Goal: Information Seeking & Learning: Learn about a topic

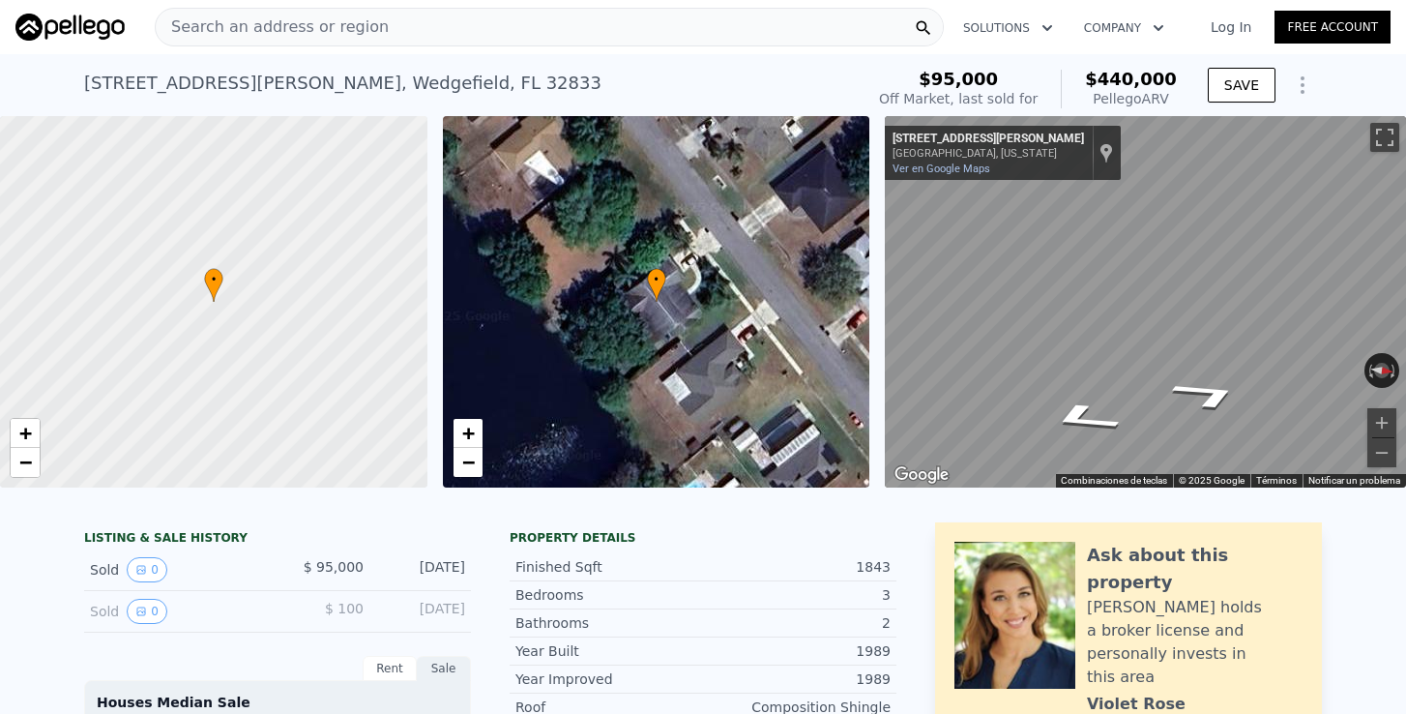
scroll to position [-1, 0]
click at [305, 34] on span "Search an address or region" at bounding box center [272, 26] width 233 height 23
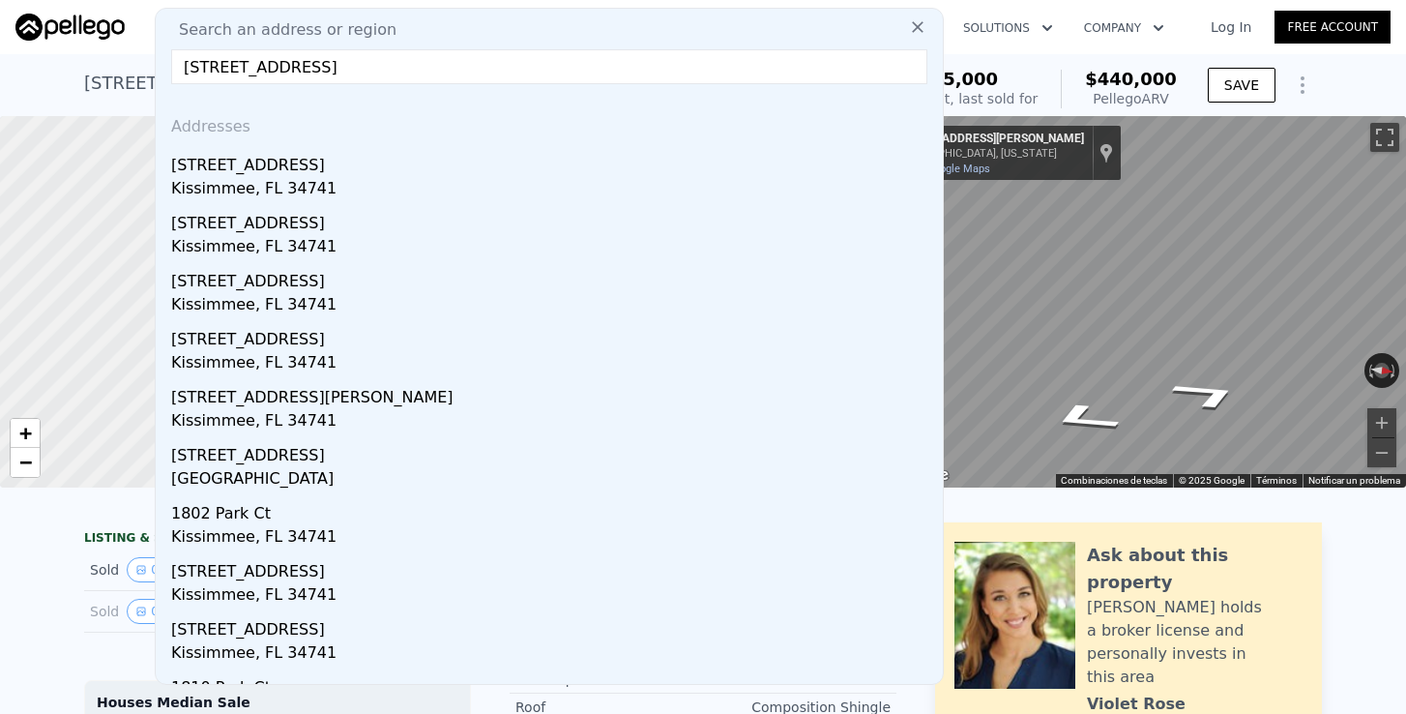
type input "[STREET_ADDRESS]"
click at [263, 144] on div "Addresses" at bounding box center [549, 123] width 772 height 46
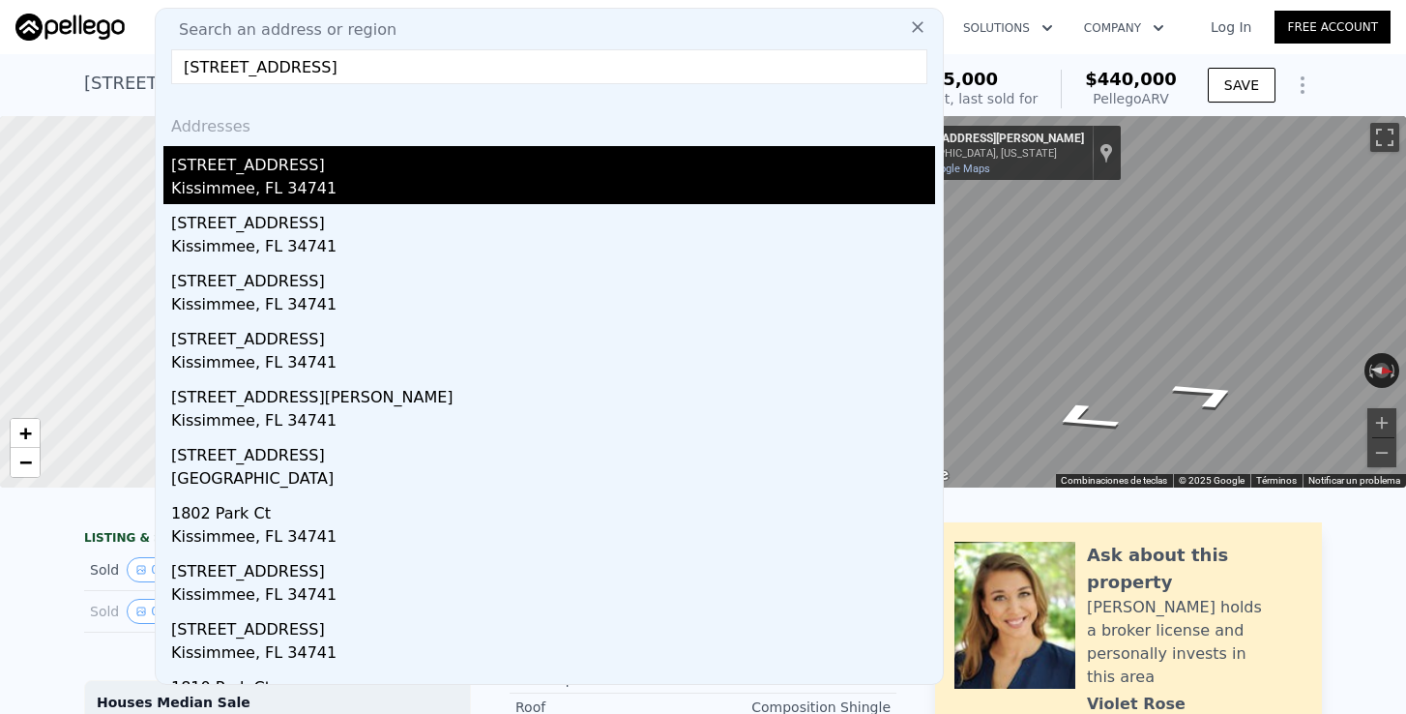
click at [253, 162] on div "[STREET_ADDRESS]" at bounding box center [553, 161] width 764 height 31
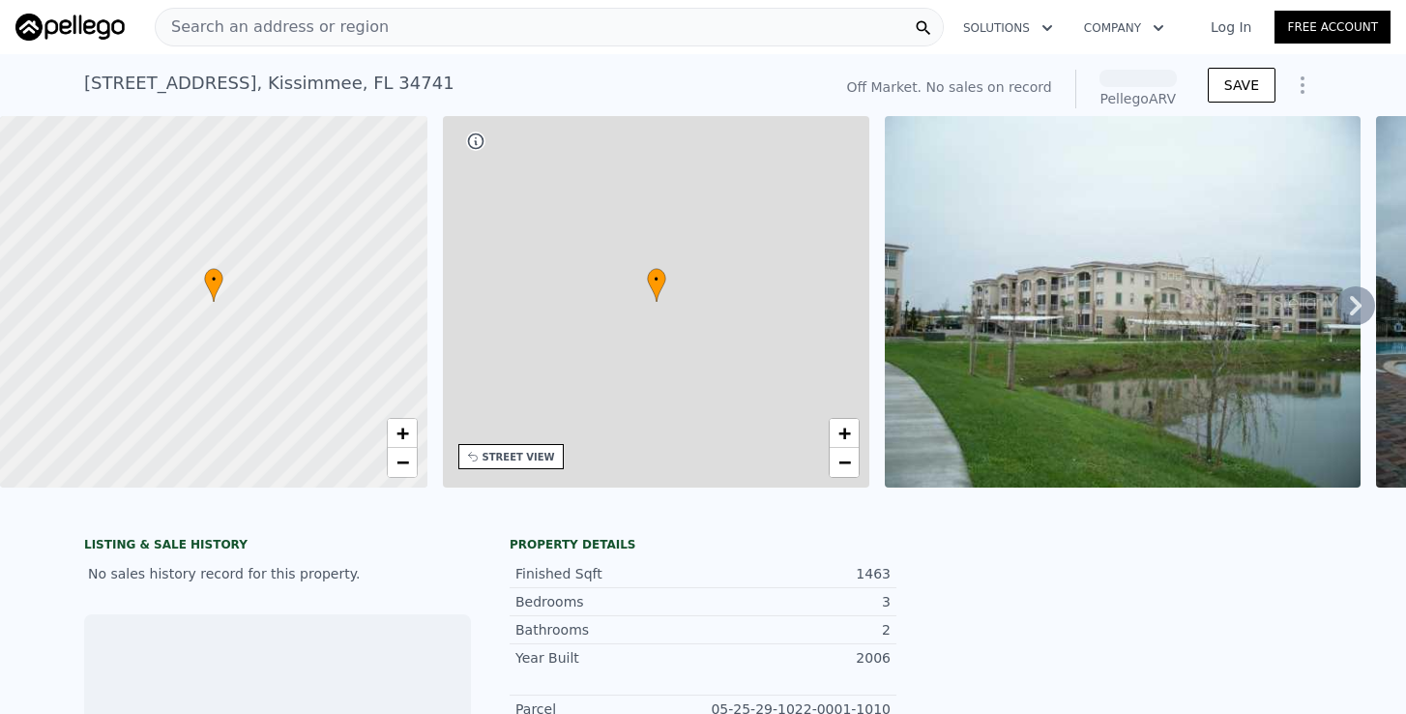
scroll to position [0, 451]
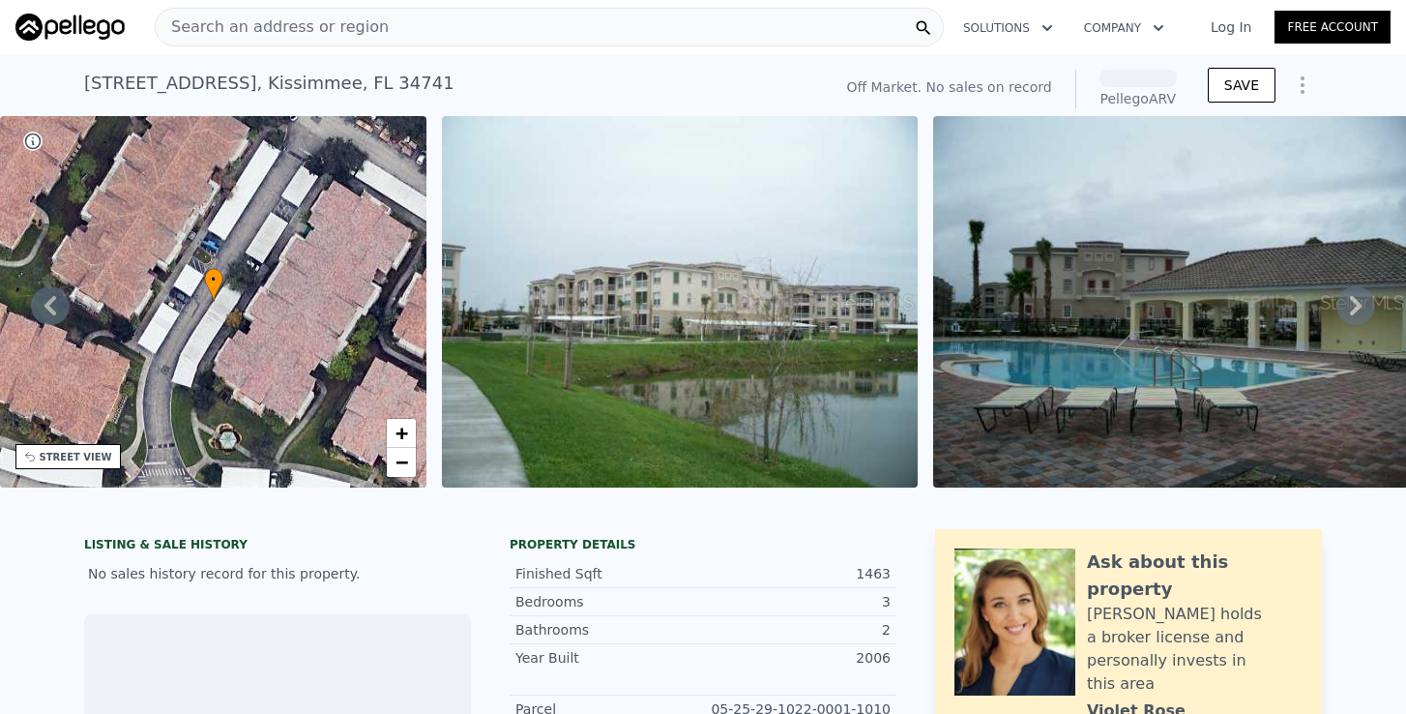
click at [282, 33] on span "Search an address or region" at bounding box center [272, 26] width 233 height 23
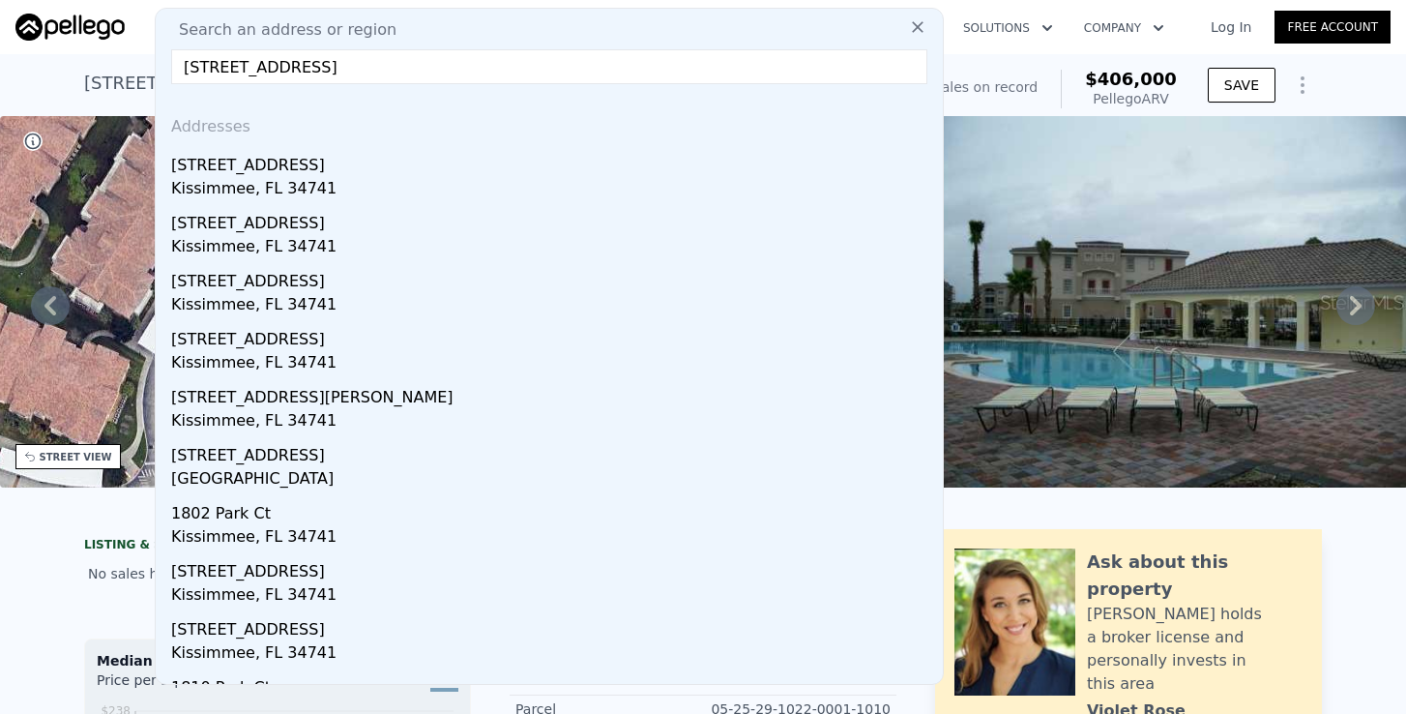
drag, startPoint x: 273, startPoint y: 72, endPoint x: 507, endPoint y: 75, distance: 234.0
click at [507, 75] on input "[STREET_ADDRESS]" at bounding box center [549, 66] width 756 height 35
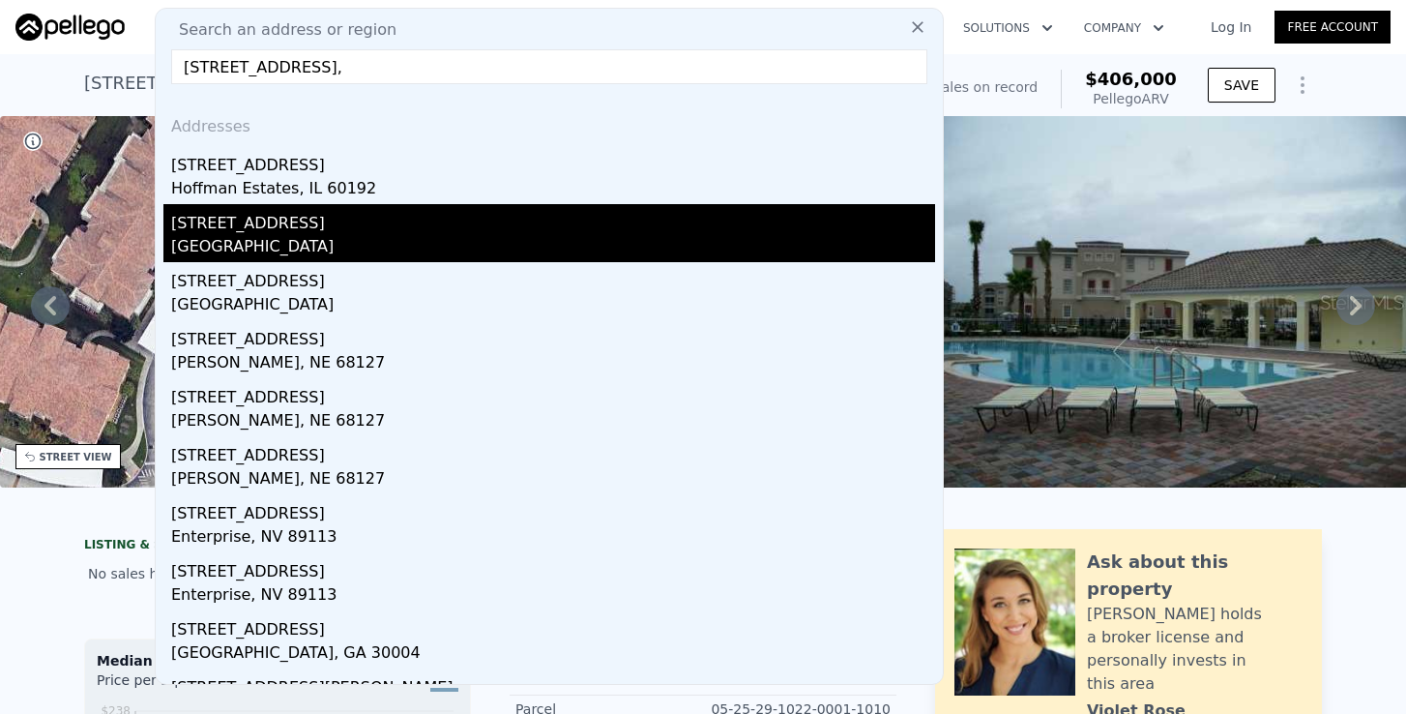
type input "[STREET_ADDRESS],"
click at [308, 233] on div "[STREET_ADDRESS]" at bounding box center [553, 219] width 764 height 31
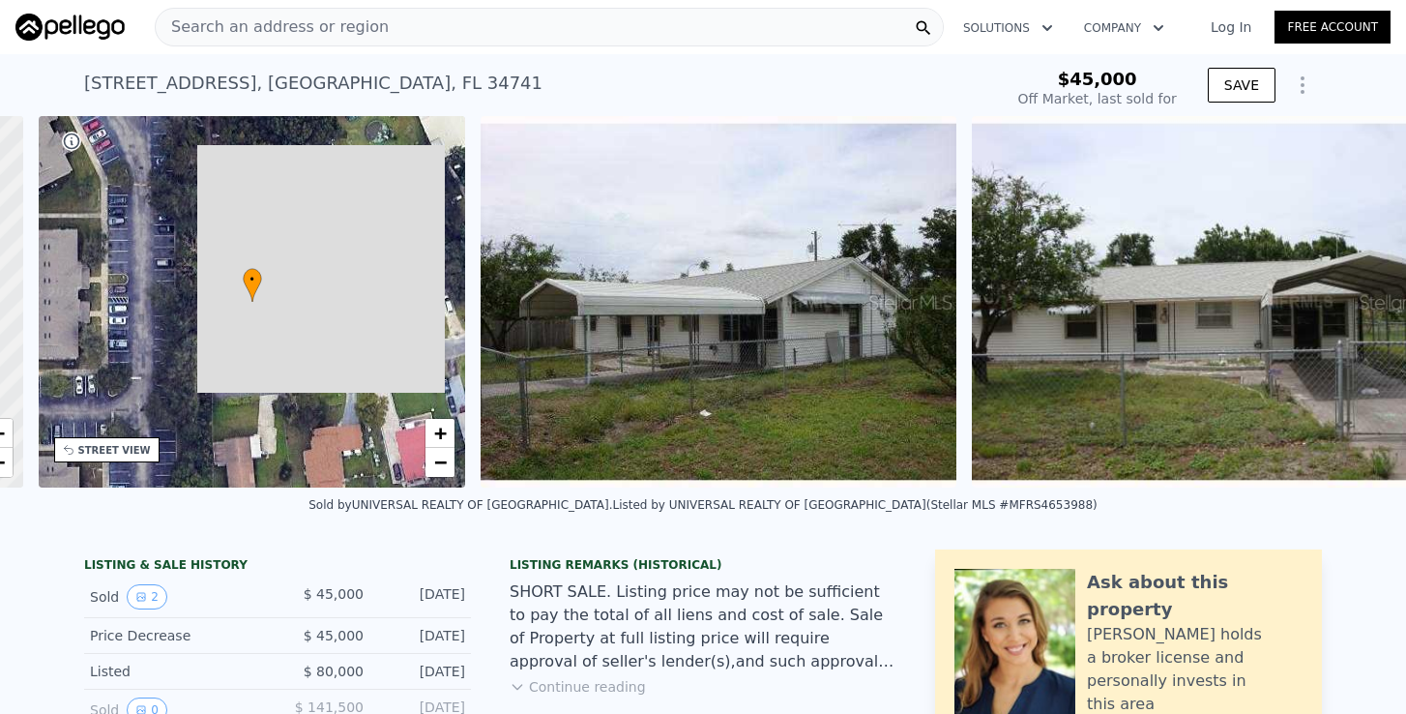
scroll to position [0, 460]
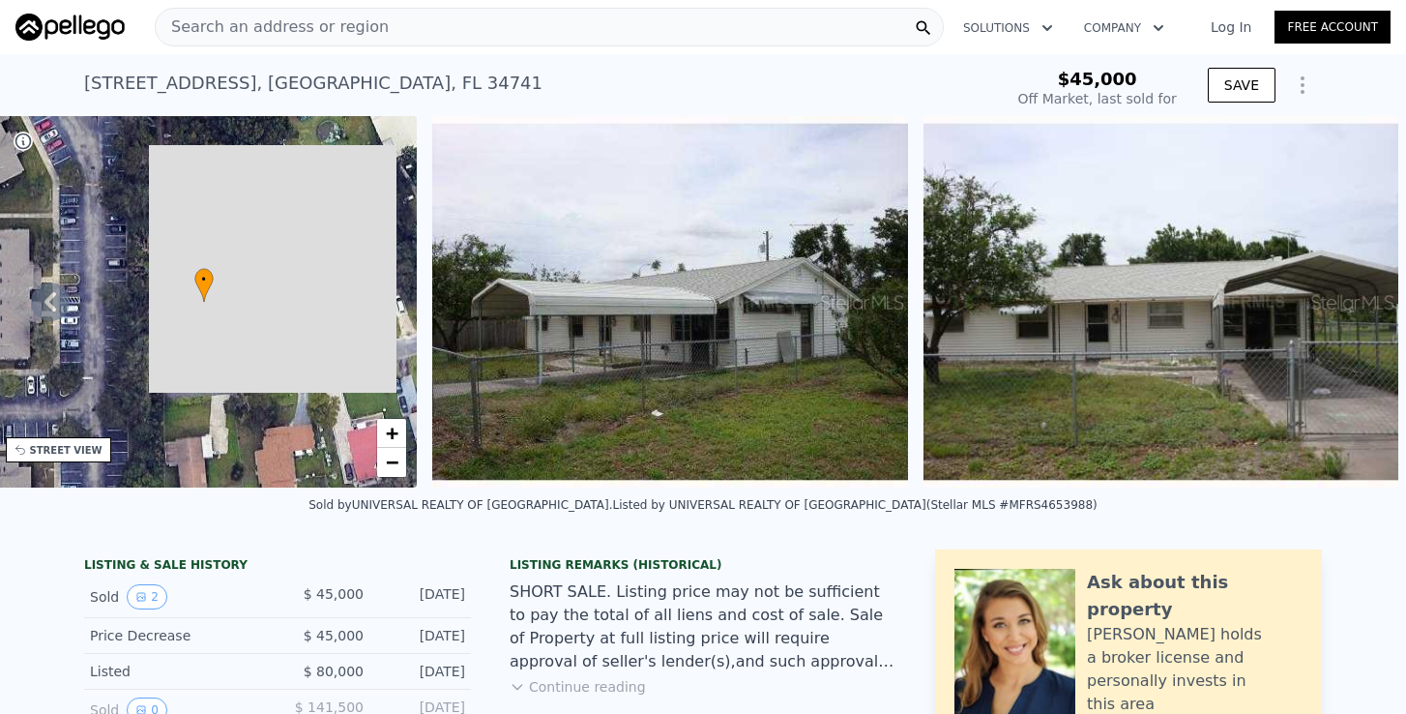
click at [603, 596] on div "SHORT SALE. Listing price may not be sufficient to pay the total of all liens a…" at bounding box center [703, 626] width 387 height 93
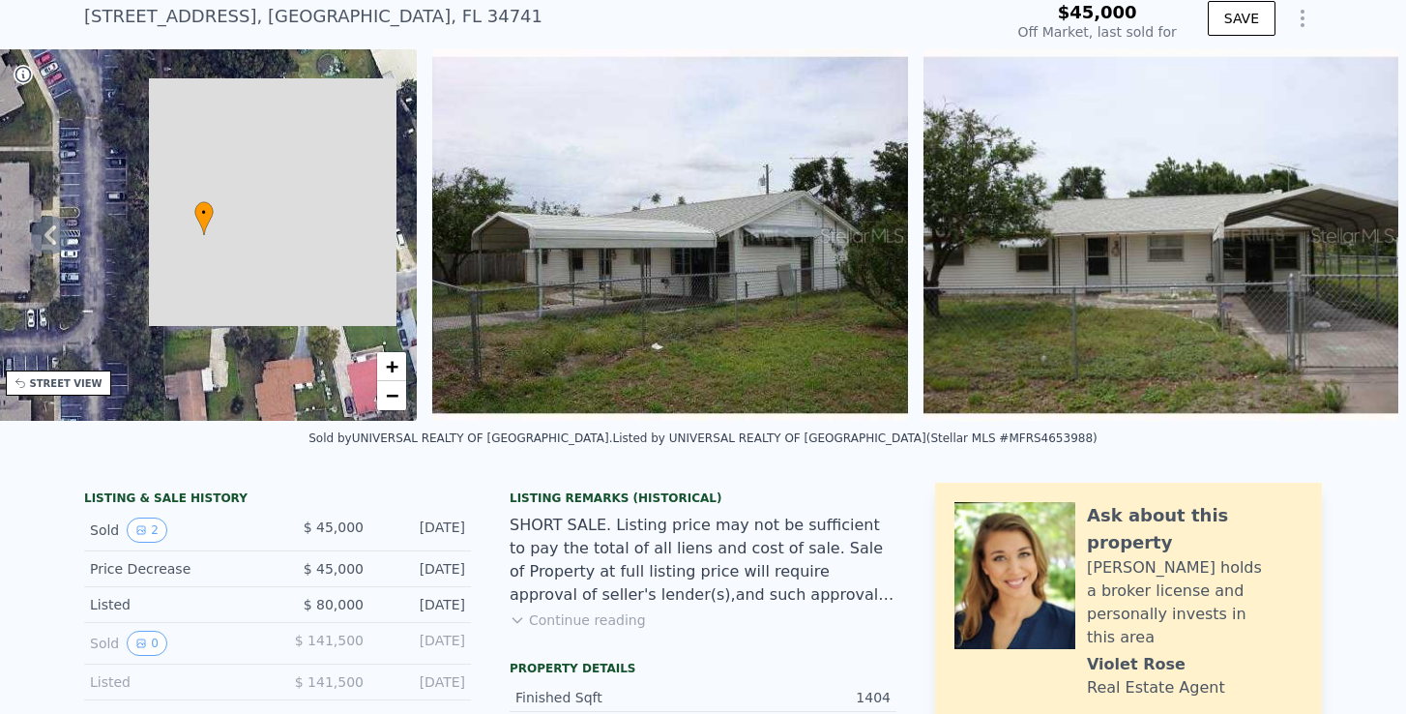
scroll to position [68, 0]
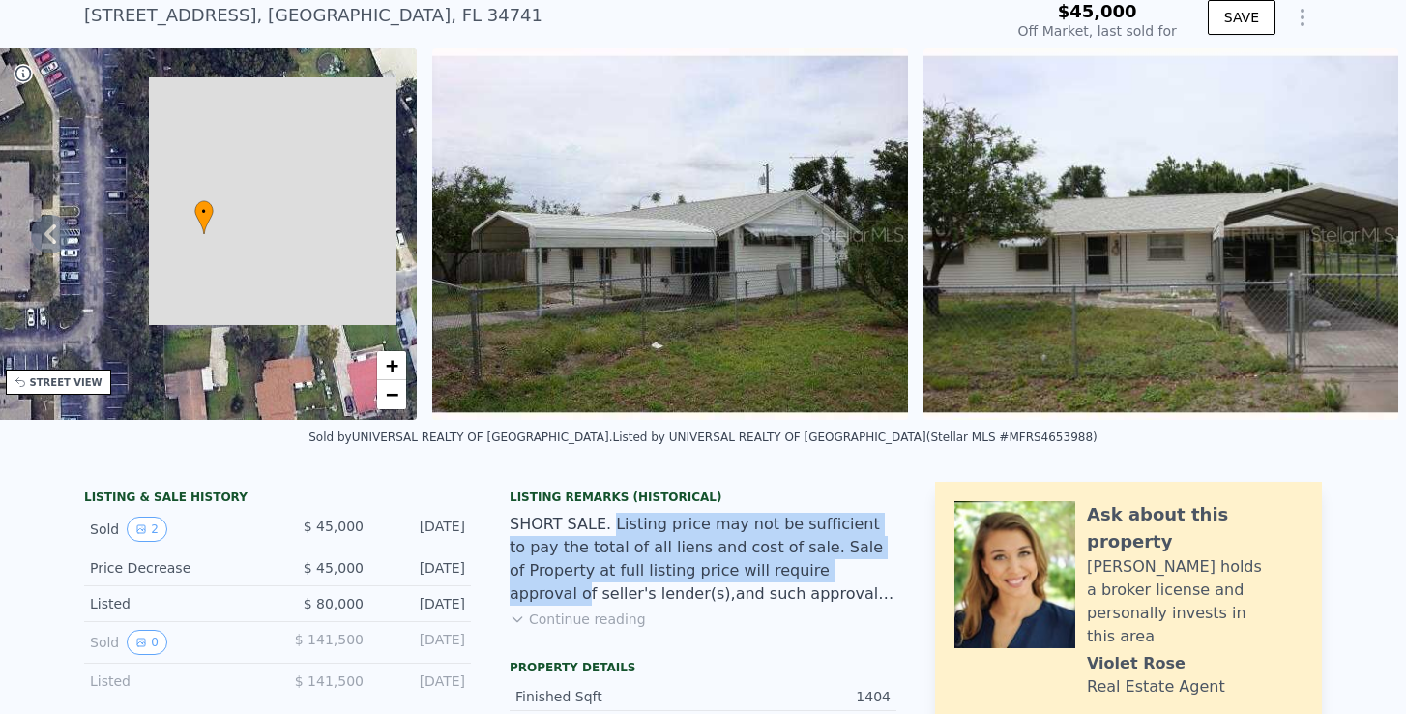
drag, startPoint x: 608, startPoint y: 528, endPoint x: 764, endPoint y: 574, distance: 162.5
click at [764, 574] on div "SHORT SALE. Listing price may not be sufficient to pay the total of all liens a…" at bounding box center [703, 559] width 387 height 93
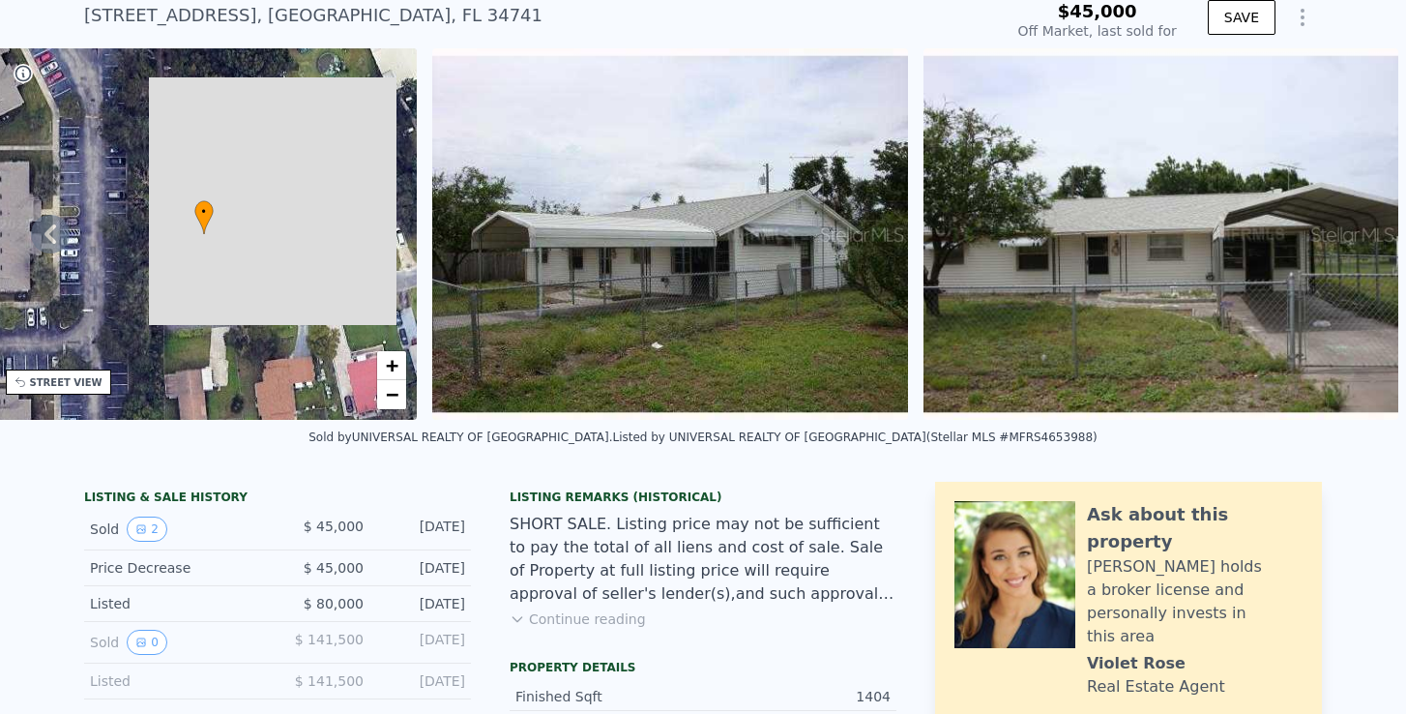
click at [725, 593] on div "SHORT SALE. Listing price may not be sufficient to pay the total of all liens a…" at bounding box center [703, 559] width 387 height 93
click at [585, 623] on button "Continue reading" at bounding box center [578, 618] width 136 height 19
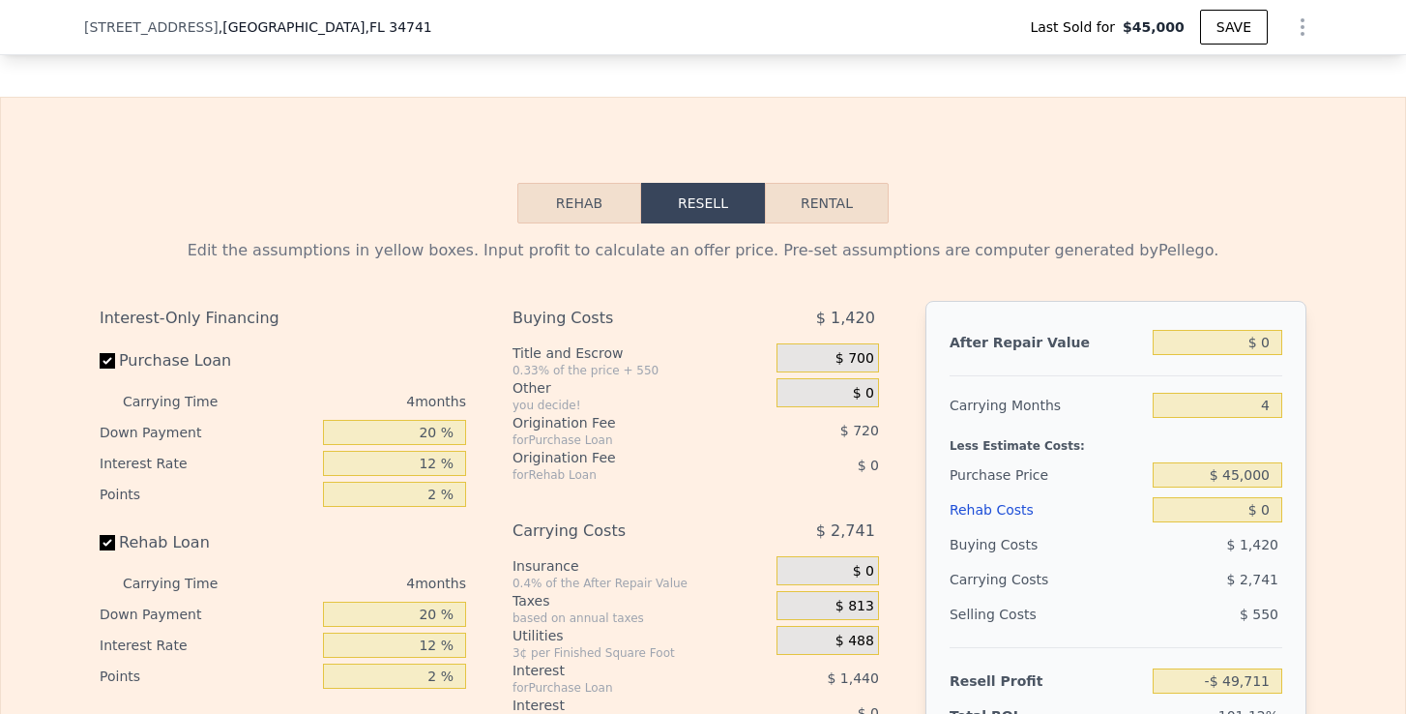
scroll to position [2611, 0]
